Goal: Contribute content

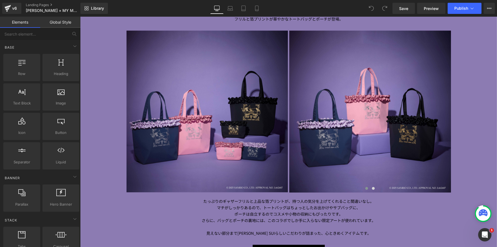
scroll to position [2259, 0]
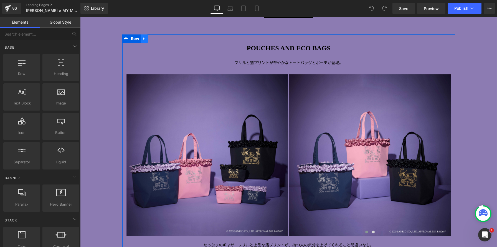
click at [144, 40] on icon at bounding box center [144, 39] width 4 height 4
click at [149, 39] on link at bounding box center [151, 38] width 7 height 8
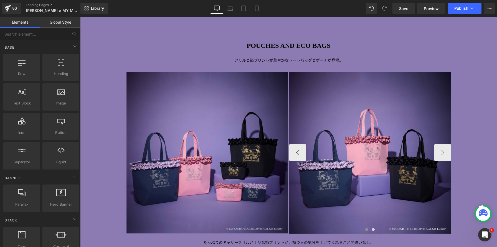
scroll to position [2467, 0]
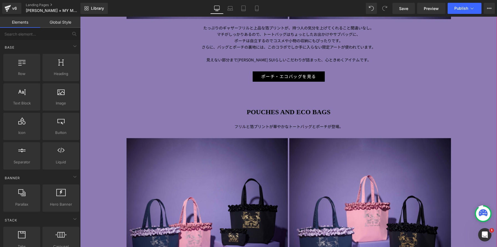
click at [80, 17] on div at bounding box center [80, 17] width 0 height 0
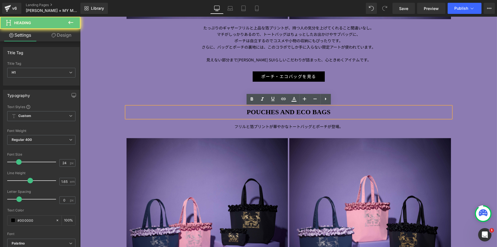
click at [346, 111] on h1 "POUCHES AND ECO BAGS" at bounding box center [288, 111] width 324 height 11
paste div
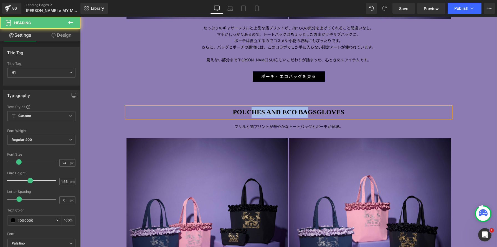
drag, startPoint x: 294, startPoint y: 112, endPoint x: 248, endPoint y: 111, distance: 45.8
click at [248, 111] on strong "POUCHES AND ECO BAGSGLOVES" at bounding box center [288, 111] width 111 height 7
drag, startPoint x: 316, startPoint y: 111, endPoint x: 218, endPoint y: 116, distance: 97.4
click at [218, 116] on h1 "POUCHES AND ECO BAGSGLOVES" at bounding box center [288, 111] width 324 height 11
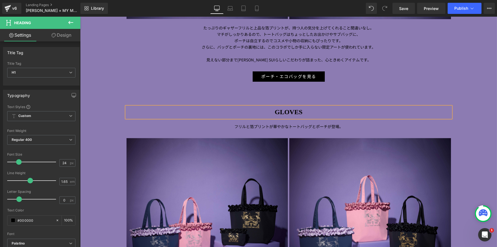
click at [419, 126] on p "フリルと箔プリントが華やかなトートバッグとポーチが登場。" at bounding box center [288, 126] width 324 height 6
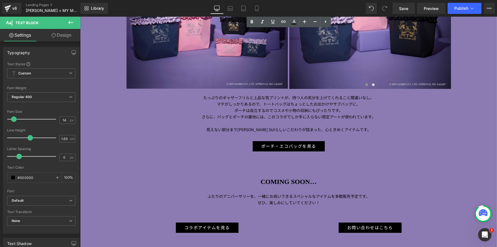
scroll to position [2664, 0]
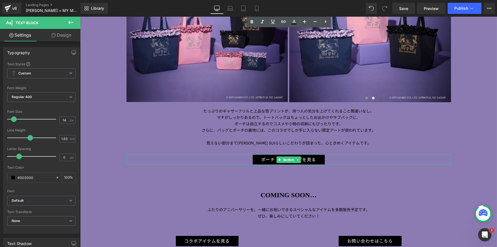
click at [241, 162] on div "ポーチ・エコバッグを見る" at bounding box center [288, 159] width 324 height 10
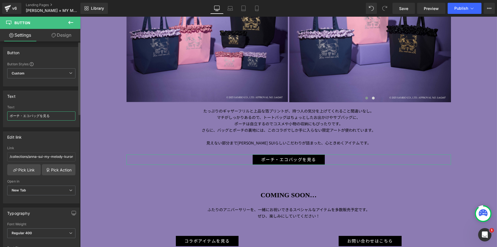
drag, startPoint x: 39, startPoint y: 116, endPoint x: 0, endPoint y: 109, distance: 39.3
click at [0, 109] on div "Text ポーチ・エコバッグを見る Text ポーチ・エコバッグを見る" at bounding box center [41, 106] width 83 height 41
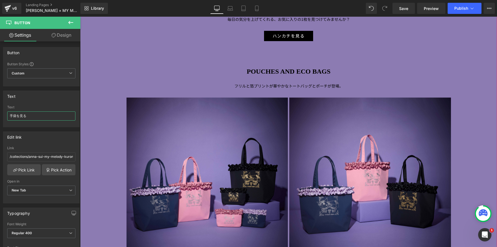
scroll to position [2252, 0]
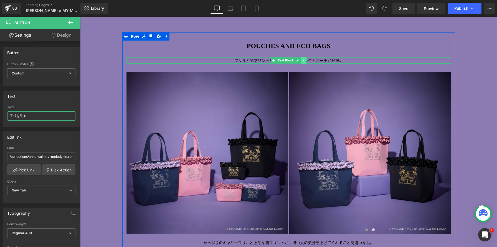
type input "手袋を見る"
click at [303, 61] on icon at bounding box center [303, 60] width 3 height 3
click at [301, 61] on icon at bounding box center [300, 60] width 3 height 3
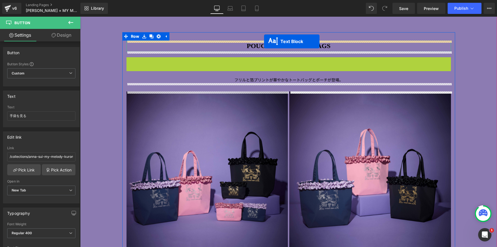
scroll to position [3217, 417]
drag, startPoint x: 265, startPoint y: 61, endPoint x: 264, endPoint y: 41, distance: 19.7
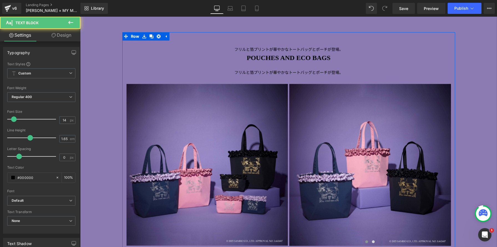
scroll to position [3210, 417]
drag, startPoint x: 227, startPoint y: 49, endPoint x: 406, endPoint y: 47, distance: 178.9
click at [406, 47] on p "フリルと箔プリントが華やかなトートバッグとポーチが登場。" at bounding box center [288, 49] width 324 height 6
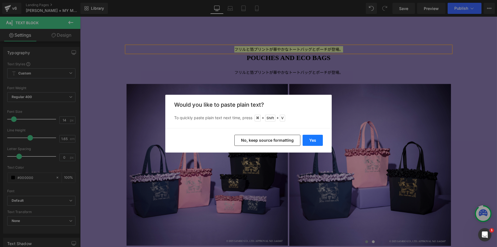
drag, startPoint x: 314, startPoint y: 139, endPoint x: 234, endPoint y: 122, distance: 81.9
click at [314, 139] on button "Yes" at bounding box center [313, 139] width 20 height 11
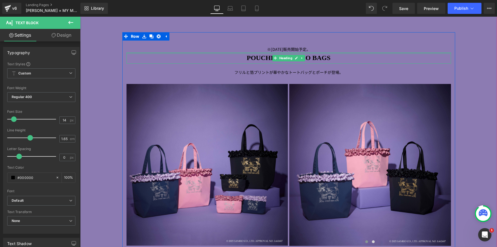
click at [249, 49] on p "※[DATE]販売開始予定。" at bounding box center [288, 49] width 324 height 6
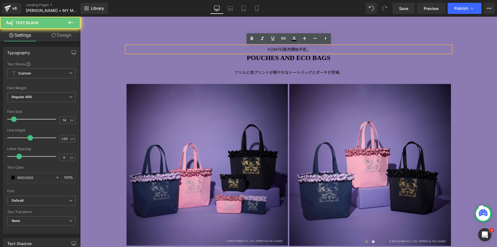
drag, startPoint x: 267, startPoint y: 50, endPoint x: 365, endPoint y: 50, distance: 97.6
click at [365, 50] on p "※[DATE]販売開始予定。" at bounding box center [288, 49] width 324 height 6
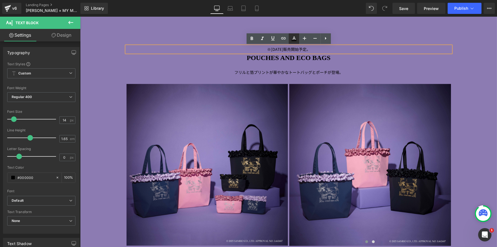
drag, startPoint x: 250, startPoint y: 37, endPoint x: 289, endPoint y: 38, distance: 38.8
click at [250, 37] on icon at bounding box center [251, 38] width 7 height 7
click at [293, 38] on icon at bounding box center [294, 38] width 7 height 7
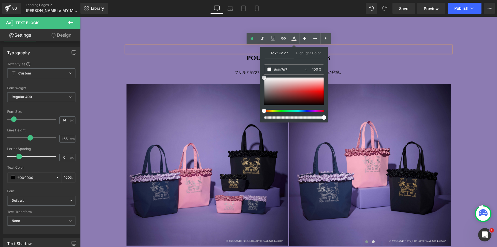
drag, startPoint x: 352, startPoint y: 98, endPoint x: 249, endPoint y: 69, distance: 107.0
click at [219, 46] on div "※[DATE]販売開始予定。" at bounding box center [288, 49] width 324 height 6
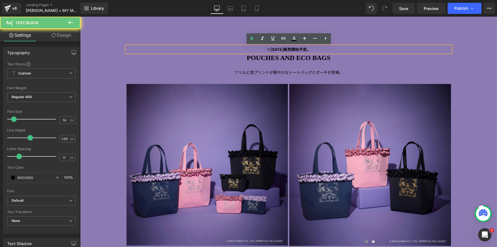
drag, startPoint x: 245, startPoint y: 50, endPoint x: 390, endPoint y: 51, distance: 144.5
click at [391, 51] on p "※[DATE]販売開始予定。" at bounding box center [288, 49] width 324 height 6
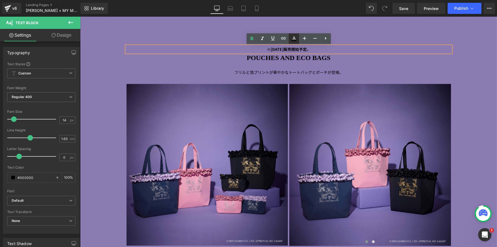
click at [293, 36] on icon at bounding box center [294, 38] width 7 height 7
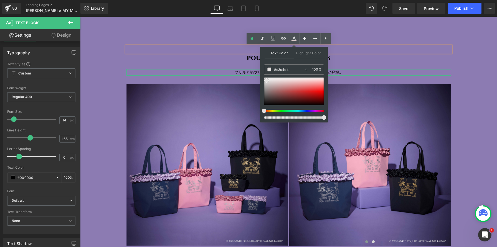
drag, startPoint x: 356, startPoint y: 101, endPoint x: 250, endPoint y: 72, distance: 110.5
click at [361, 52] on p "※[DATE]販売開始予定。" at bounding box center [288, 49] width 324 height 6
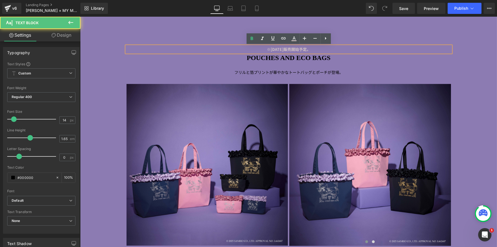
click at [366, 67] on div "※[DATE]販売開始予定。 Text Block POUCHES AND ECO BAGS Heading フリルと箔プリントが華やかなトートバッグとポーチ…" at bounding box center [288, 173] width 333 height 267
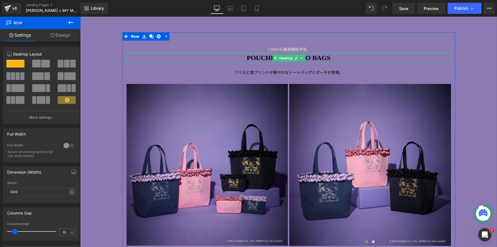
drag, startPoint x: 258, startPoint y: 50, endPoint x: 254, endPoint y: 49, distance: 3.9
click at [267, 50] on strong "※[DATE]販売開始予定。" at bounding box center [289, 49] width 44 height 6
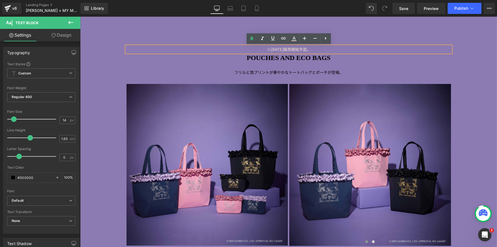
drag, startPoint x: 256, startPoint y: 49, endPoint x: 357, endPoint y: 48, distance: 100.9
click at [357, 48] on p "※[DATE]販売開始予定。" at bounding box center [288, 49] width 324 height 6
click at [296, 39] on icon at bounding box center [294, 38] width 7 height 7
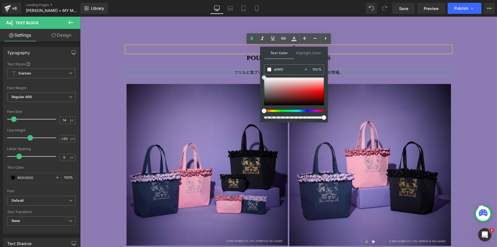
drag, startPoint x: 361, startPoint y: 101, endPoint x: 259, endPoint y: 73, distance: 106.0
click at [397, 41] on div "※[DATE]販売開始予定。 Text Block POUCHES AND ECO BAGS Heading フリルと箔プリントが華やかなトートバッグとポーチ…" at bounding box center [288, 173] width 333 height 267
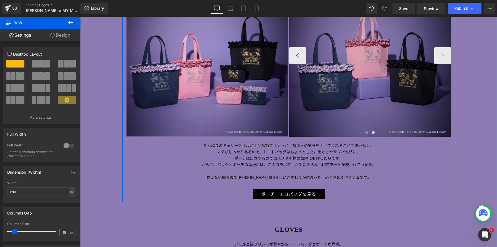
scroll to position [2366, 0]
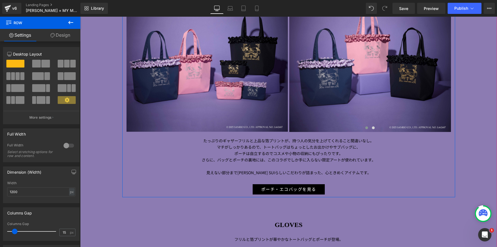
click at [273, 160] on span "さらに、バッグとポーチの裏地には、このコラボでしか手に入らない限定アートが使われています。" at bounding box center [289, 160] width 174 height 6
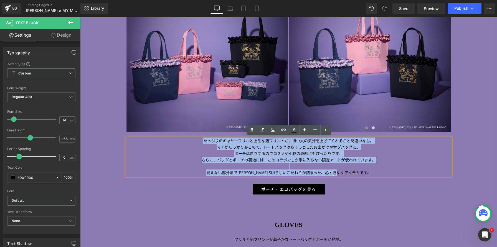
drag, startPoint x: 203, startPoint y: 140, endPoint x: 408, endPoint y: 174, distance: 208.2
click at [408, 174] on div "たっぷりのギャザーフリルと上品な箔プリントが、持つ人の気分を上げてくれること間違いなし。 マチがしっかりあるので、トートバッグはちょっとしたお出かけやサブバッ…" at bounding box center [288, 156] width 324 height 39
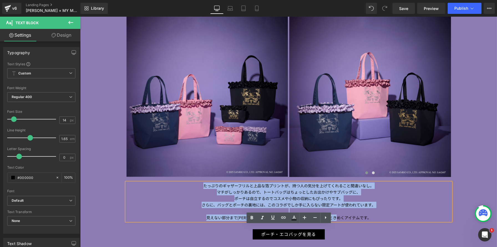
scroll to position [2256, 0]
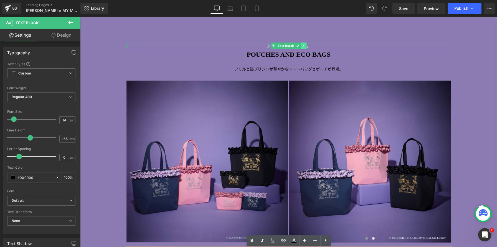
click at [304, 46] on icon at bounding box center [303, 45] width 3 height 3
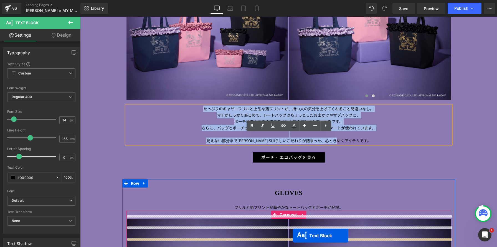
scroll to position [2411, 0]
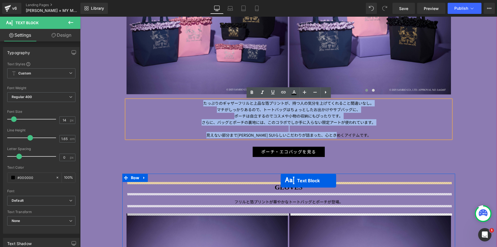
drag, startPoint x: 264, startPoint y: 45, endPoint x: 281, endPoint y: 180, distance: 136.0
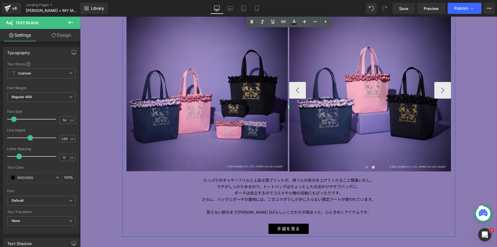
scroll to position [2608, 0]
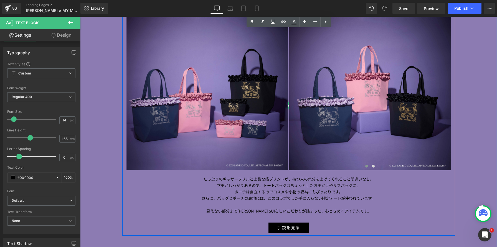
drag, startPoint x: 252, startPoint y: 204, endPoint x: 207, endPoint y: 189, distance: 47.3
click at [252, 204] on p at bounding box center [288, 204] width 324 height 6
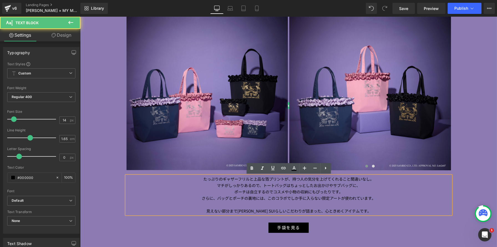
click at [207, 180] on p "たっぷりのギャザーフリルと上品な箔プリントが、持つ人の気分を上げてくれること間違いなし。" at bounding box center [288, 179] width 324 height 6
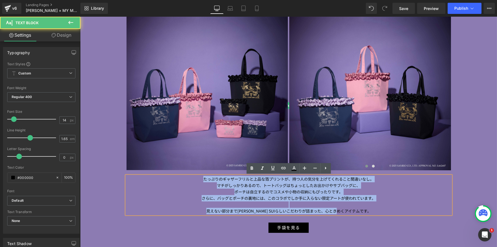
drag, startPoint x: 216, startPoint y: 183, endPoint x: 403, endPoint y: 221, distance: 190.5
click at [404, 221] on div "※[DATE]販売開始予定。 Text Block GLOVES Heading フリルと箔プリントが華やかなトートバッグとポーチが登場。 Text Bloc…" at bounding box center [288, 98] width 333 height 267
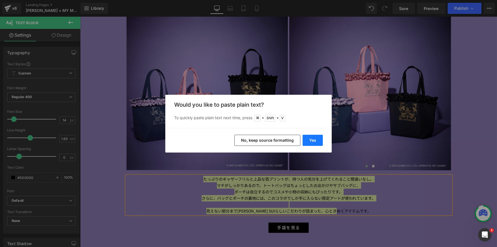
click at [315, 141] on button "Yes" at bounding box center [313, 139] width 20 height 11
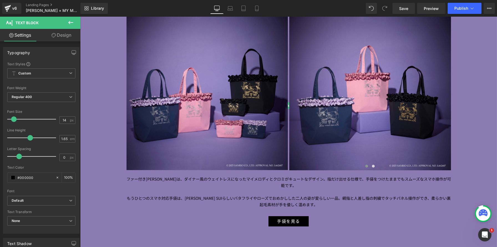
scroll to position [3197, 417]
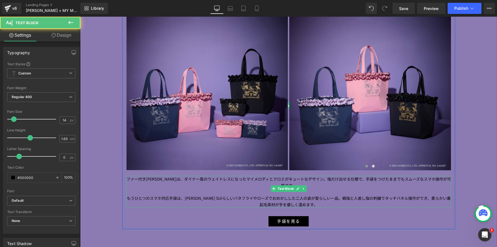
click at [308, 179] on p "ファー付き[PERSON_NAME]は、ダイナー風のウェイトレスになったマイメロディとクロミがキュートなデザイン。指だけ出せる仕様で、手袋をつけたままでもスム…" at bounding box center [288, 182] width 324 height 13
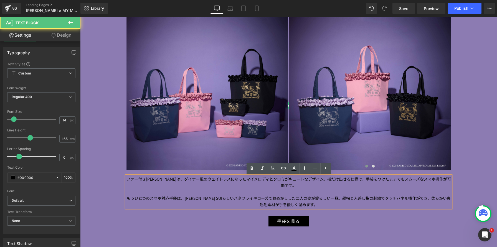
scroll to position [3204, 417]
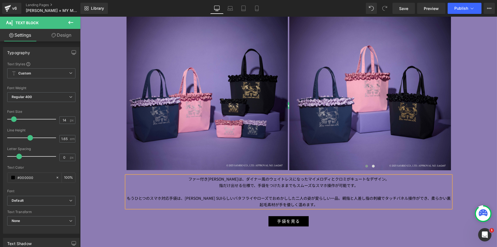
click at [324, 197] on p "もうひとつのスマホ対応手袋は、[PERSON_NAME] SUIらしいバタフライやローズでおめかしした二人の姿が愛らしい一品。親指と人差し指の刺繍でタッチパネ…" at bounding box center [288, 201] width 324 height 13
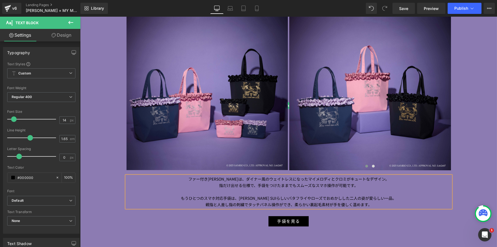
click at [313, 190] on p at bounding box center [288, 191] width 324 height 6
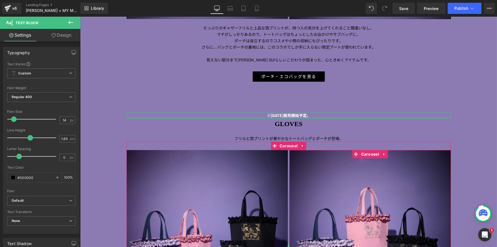
scroll to position [2461, 0]
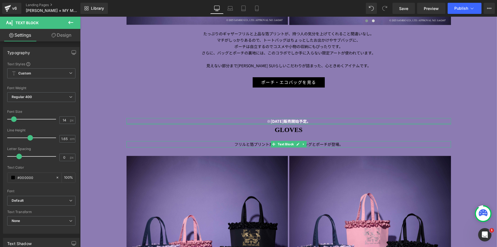
drag, startPoint x: 242, startPoint y: 142, endPoint x: 327, endPoint y: 150, distance: 85.2
click at [242, 142] on span "フリルと箔プリントが華やかなトートバッグとポーチが登場。" at bounding box center [288, 144] width 109 height 6
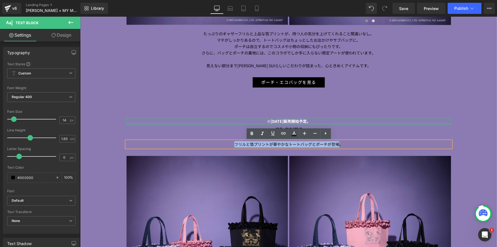
drag, startPoint x: 341, startPoint y: 144, endPoint x: 147, endPoint y: 137, distance: 193.7
click at [147, 137] on div "※[DATE]販売開始予定。 Text Block GLOVES Heading フリルと箔プリントが華やかなトートバッグとポーチが登場。 Text Bloc…" at bounding box center [288, 242] width 333 height 261
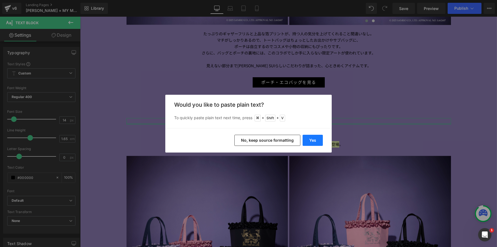
click at [308, 140] on button "Yes" at bounding box center [313, 139] width 20 height 11
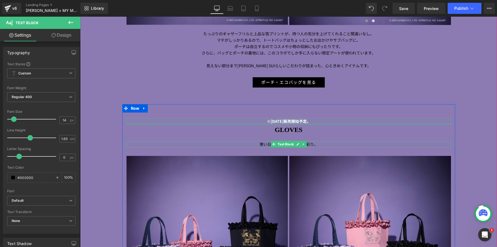
click at [329, 144] on p "寒い日のお出かけを楽しく彩り。" at bounding box center [288, 144] width 324 height 6
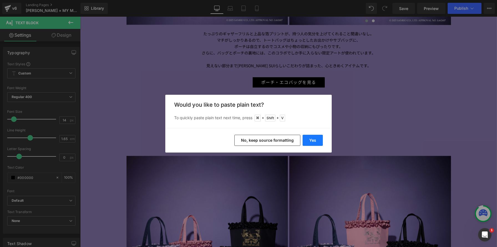
click at [315, 140] on button "Yes" at bounding box center [313, 139] width 20 height 11
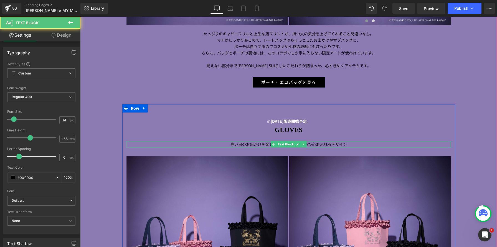
click at [355, 145] on p "寒い日のお出かけを楽しく彩る、機能性と遊び心あふれるデザイン" at bounding box center [288, 144] width 324 height 6
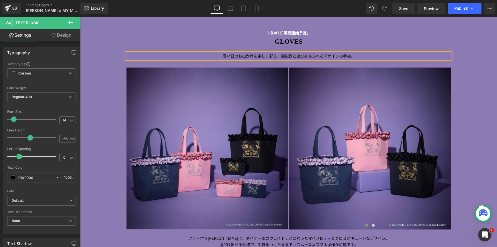
scroll to position [2548, 0]
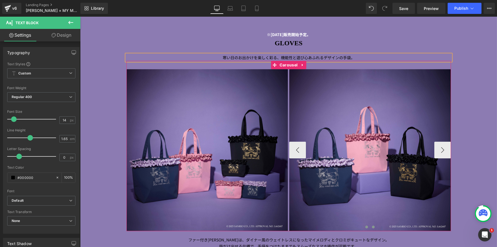
click at [376, 226] on button at bounding box center [373, 227] width 7 height 6
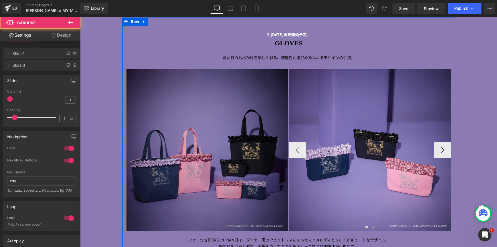
click at [258, 114] on img at bounding box center [207, 150] width 162 height 162
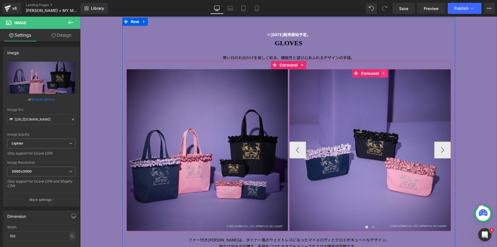
click at [385, 74] on icon at bounding box center [384, 73] width 4 height 4
click at [390, 73] on link at bounding box center [387, 73] width 7 height 8
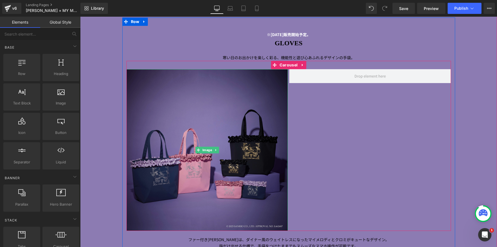
scroll to position [2, 3]
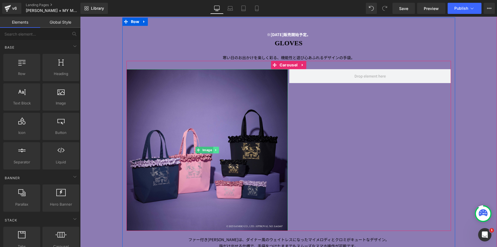
click at [217, 150] on icon at bounding box center [215, 149] width 3 height 3
click at [214, 150] on icon at bounding box center [213, 149] width 3 height 3
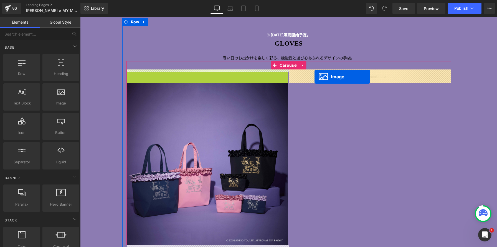
drag, startPoint x: 189, startPoint y: 150, endPoint x: 314, endPoint y: 76, distance: 145.4
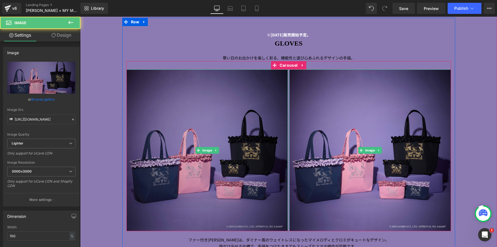
scroll to position [3204, 417]
click at [214, 127] on img at bounding box center [207, 150] width 162 height 162
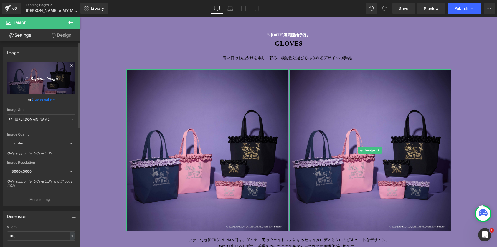
click at [52, 79] on icon "Replace Image" at bounding box center [41, 77] width 44 height 7
type input "C:\fakepath\0032 のコピー2.jpg"
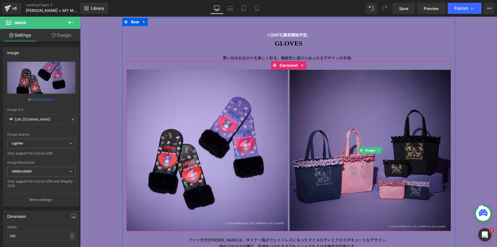
click at [369, 182] on img at bounding box center [370, 150] width 162 height 162
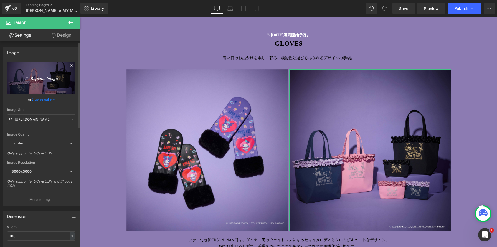
click at [41, 81] on link "Replace Image" at bounding box center [41, 78] width 68 height 32
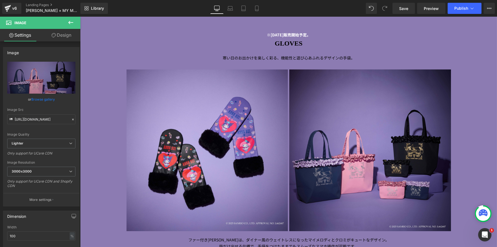
type input "C:\fakepath\0033 のコピー2.jpg"
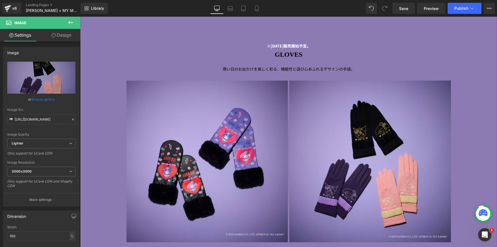
scroll to position [2534, 0]
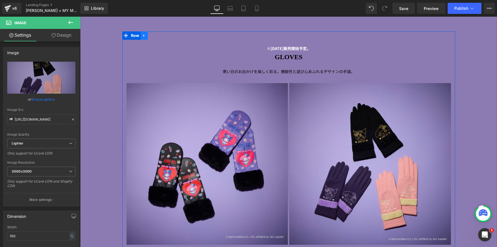
click at [146, 38] on link at bounding box center [144, 35] width 7 height 8
click at [151, 36] on icon at bounding box center [151, 36] width 4 height 4
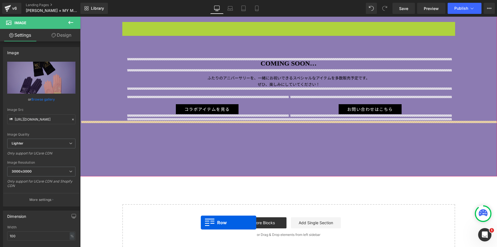
scroll to position [2834, 0]
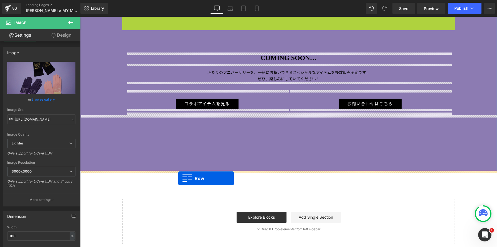
drag, startPoint x: 126, startPoint y: 43, endPoint x: 178, endPoint y: 178, distance: 145.0
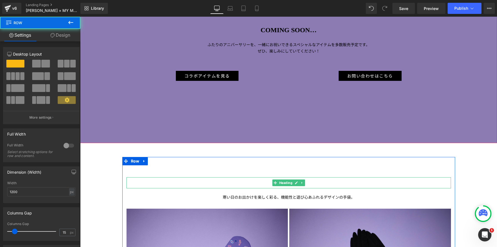
scroll to position [3490, 417]
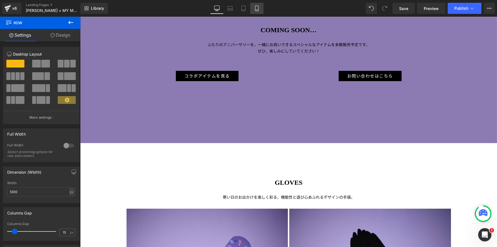
click at [257, 9] on icon at bounding box center [257, 9] width 6 height 6
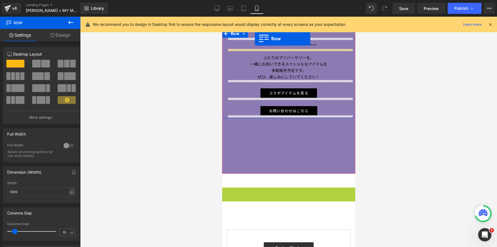
scroll to position [2296, 0]
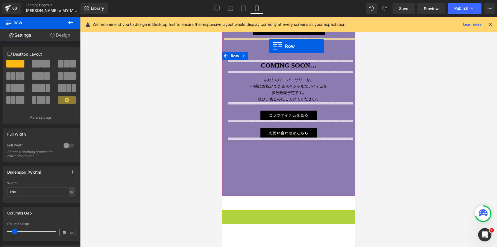
drag, startPoint x: 237, startPoint y: 35, endPoint x: 268, endPoint y: 46, distance: 32.9
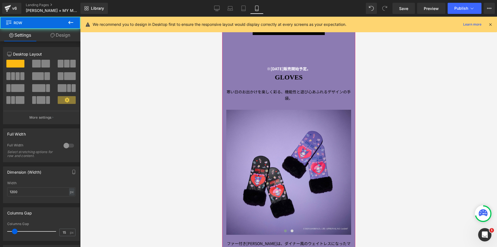
scroll to position [3182, 133]
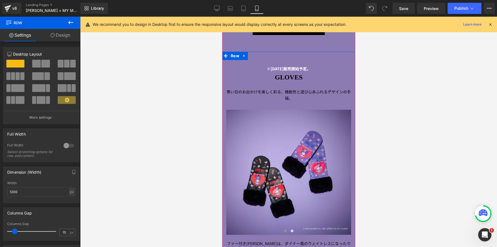
click at [222, 17] on div at bounding box center [222, 17] width 0 height 0
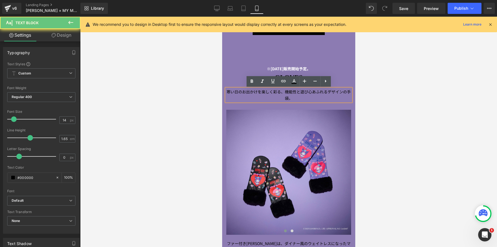
drag, startPoint x: 261, startPoint y: 90, endPoint x: 271, endPoint y: 90, distance: 10.5
click at [261, 90] on span "寒い日のお出かけを楽しく彩る、機能性と遊び心あふれるデザインの手袋。" at bounding box center [288, 95] width 124 height 12
click at [283, 91] on span "寒い日のお出かけを楽しく彩る、機能性と遊び心あふれるデザインの手袋。" at bounding box center [288, 95] width 124 height 12
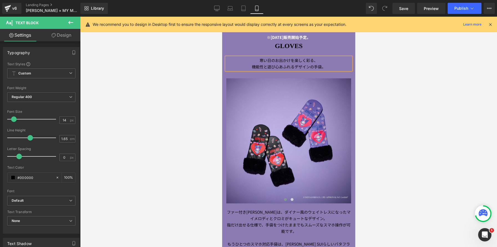
scroll to position [2401, 0]
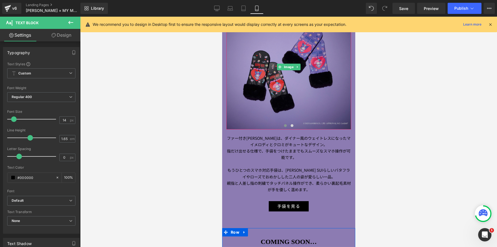
click at [297, 103] on img at bounding box center [288, 66] width 125 height 125
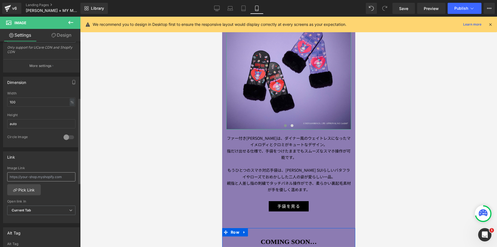
scroll to position [135, 0]
click at [66, 137] on div at bounding box center [68, 135] width 13 height 9
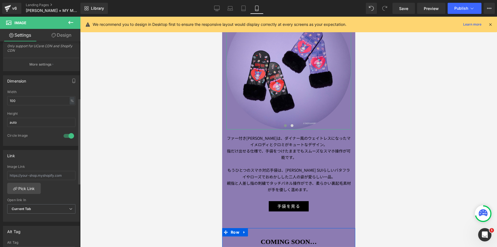
click at [66, 137] on div at bounding box center [68, 135] width 13 height 9
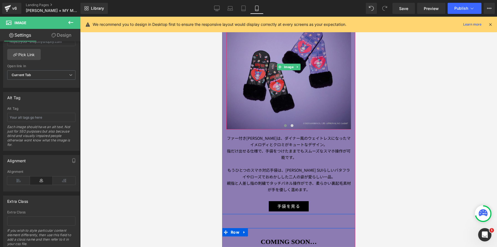
scroll to position [2342, 0]
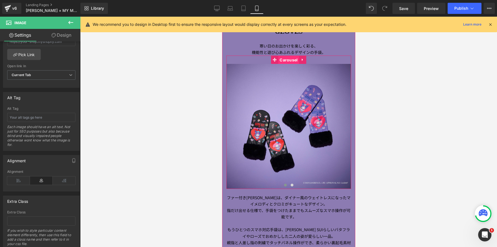
click at [289, 62] on span "Carousel" at bounding box center [288, 60] width 21 height 8
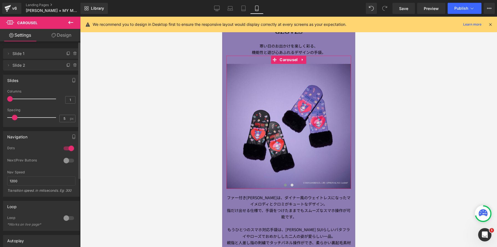
click at [69, 161] on div at bounding box center [68, 160] width 13 height 9
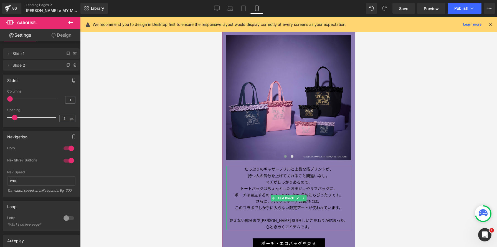
scroll to position [0, 0]
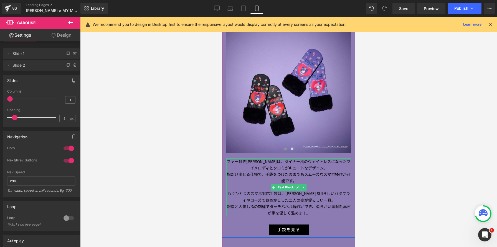
click at [319, 179] on p "指だけ出せる仕様で、手袋をつけたままでもスムーズなスマホ操作が可能です。" at bounding box center [288, 177] width 125 height 13
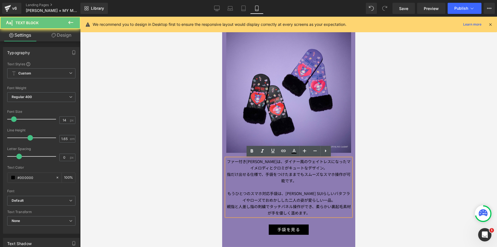
click at [289, 176] on p "指だけ出せる仕様で、手袋をつけたままでもスムーズなスマホ操作が可能です。" at bounding box center [288, 177] width 125 height 13
click at [303, 175] on p "指だけ出せる仕様で、手袋をつけたままでもスムーズなスマホ操作が可能です。" at bounding box center [288, 177] width 125 height 13
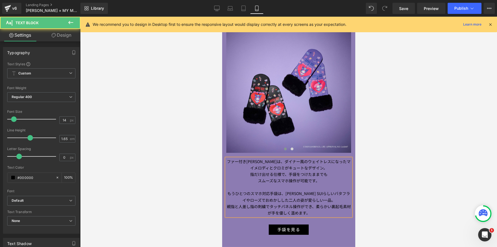
click at [284, 194] on p "もうひとつのスマホ対応手袋は、[PERSON_NAME] SUIらしいバタフライやローズでおめかしした二人の姿が愛らしい一品。" at bounding box center [288, 196] width 125 height 13
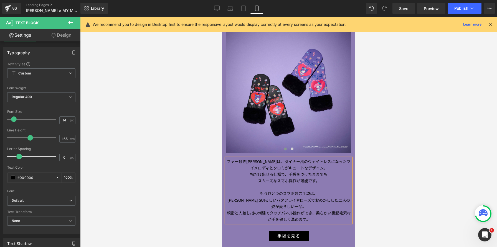
click at [296, 200] on p "[PERSON_NAME] SUIらしいバタフライやローズでおめかしした二人の姿が愛らしい一品。" at bounding box center [288, 203] width 125 height 13
click at [314, 212] on p "親指と人差し指の刺繍でタッチパネル操作ができ、柔らかい裏起毛素材が手を優しく温めます。" at bounding box center [288, 215] width 125 height 13
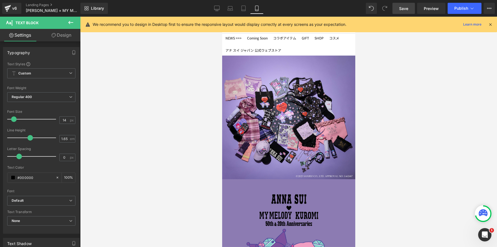
click at [402, 6] on span "Save" at bounding box center [403, 9] width 9 height 6
click at [403, 10] on span "Save" at bounding box center [403, 9] width 9 height 6
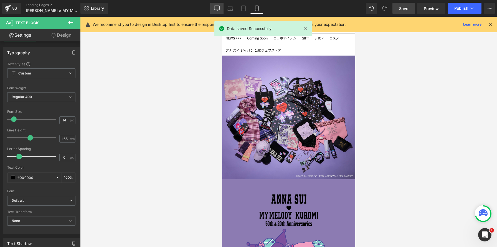
click at [212, 9] on link "Desktop" at bounding box center [216, 8] width 13 height 11
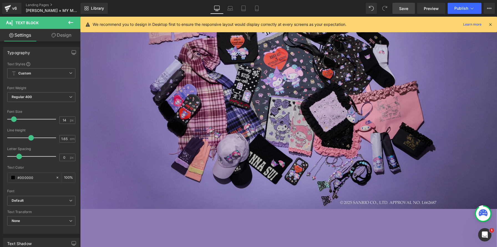
scroll to position [91, 0]
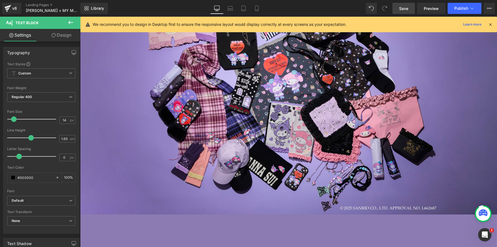
click at [431, 11] on link "Preview" at bounding box center [431, 8] width 28 height 11
